Goal: Communication & Community: Connect with others

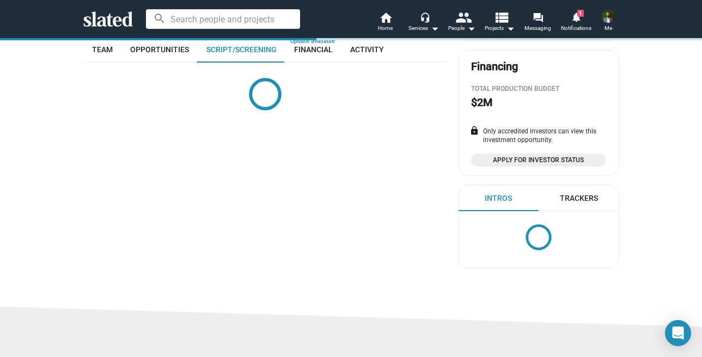
scroll to position [241, 0]
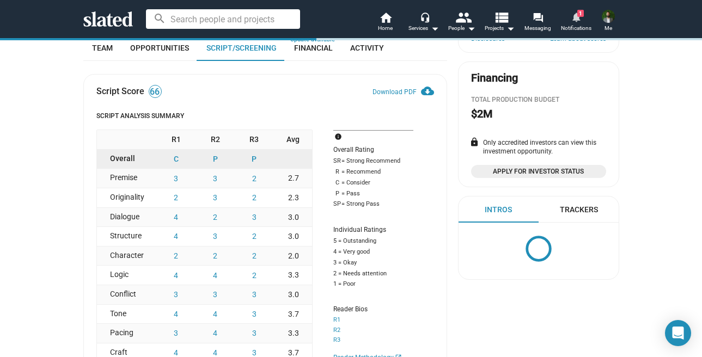
click at [577, 19] on mat-icon "notifications" at bounding box center [575, 16] width 10 height 10
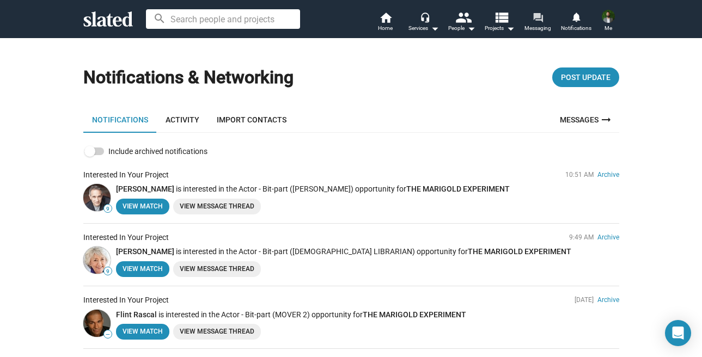
click at [533, 21] on mat-icon "forum" at bounding box center [537, 17] width 10 height 10
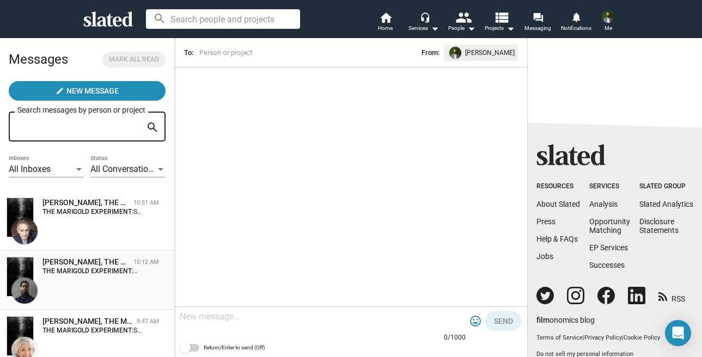
click at [107, 284] on div "[PERSON_NAME], THE MARIGOLD EXPERIMENT 10:12 AM THE MARIGOLD EXPERIMENT: Hi [PE…" at bounding box center [87, 280] width 161 height 46
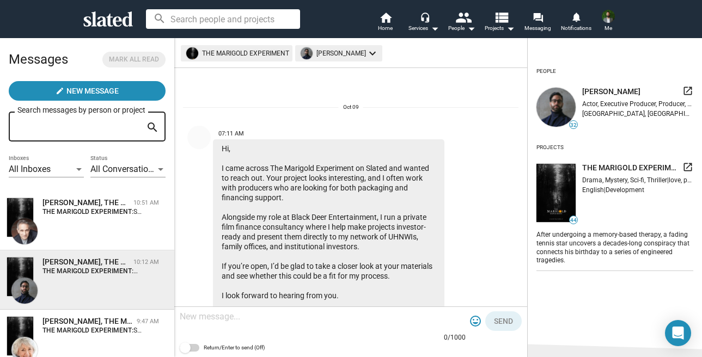
scroll to position [579, 0]
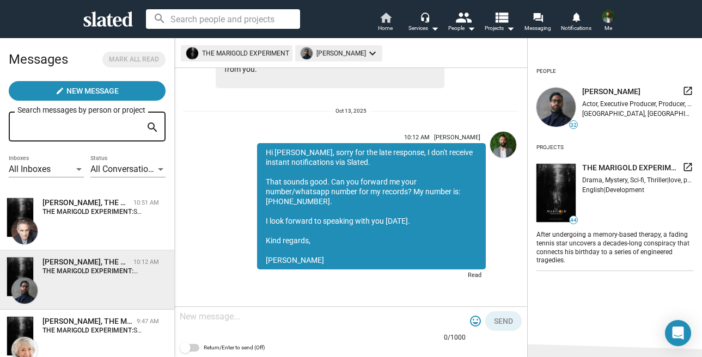
click at [385, 27] on span "Home" at bounding box center [385, 28] width 15 height 13
